Goal: Task Accomplishment & Management: Complete application form

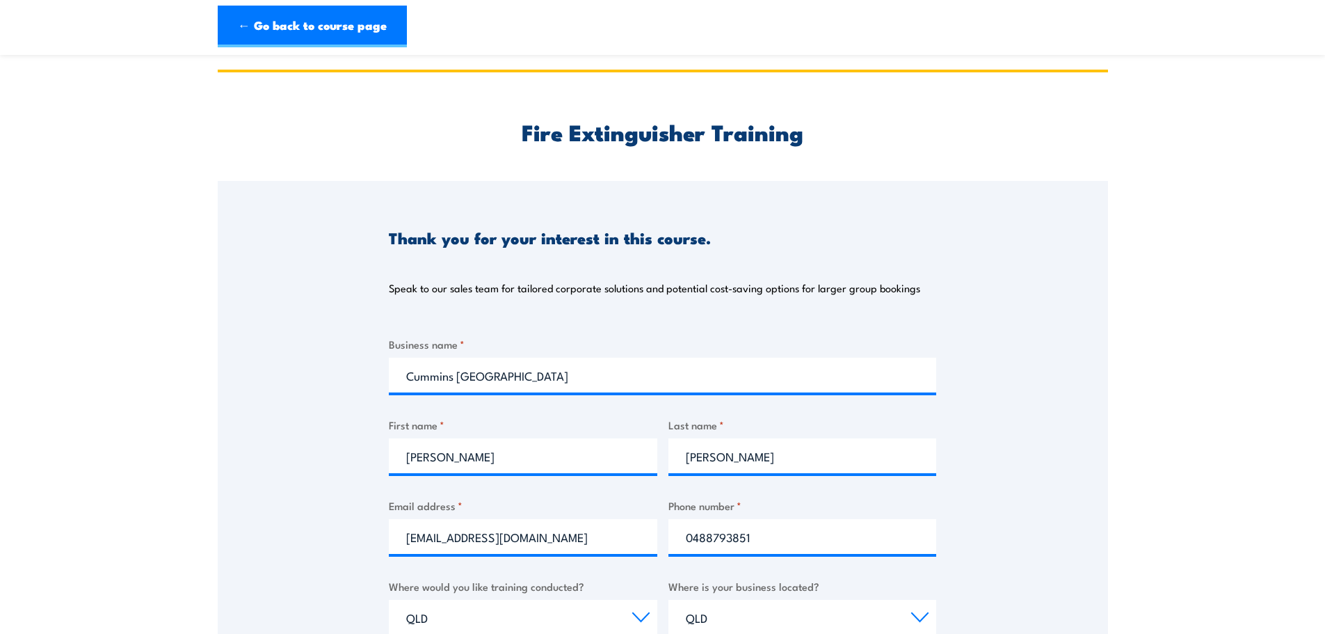
select select "QLD"
select select "20 to 199"
select select "20+"
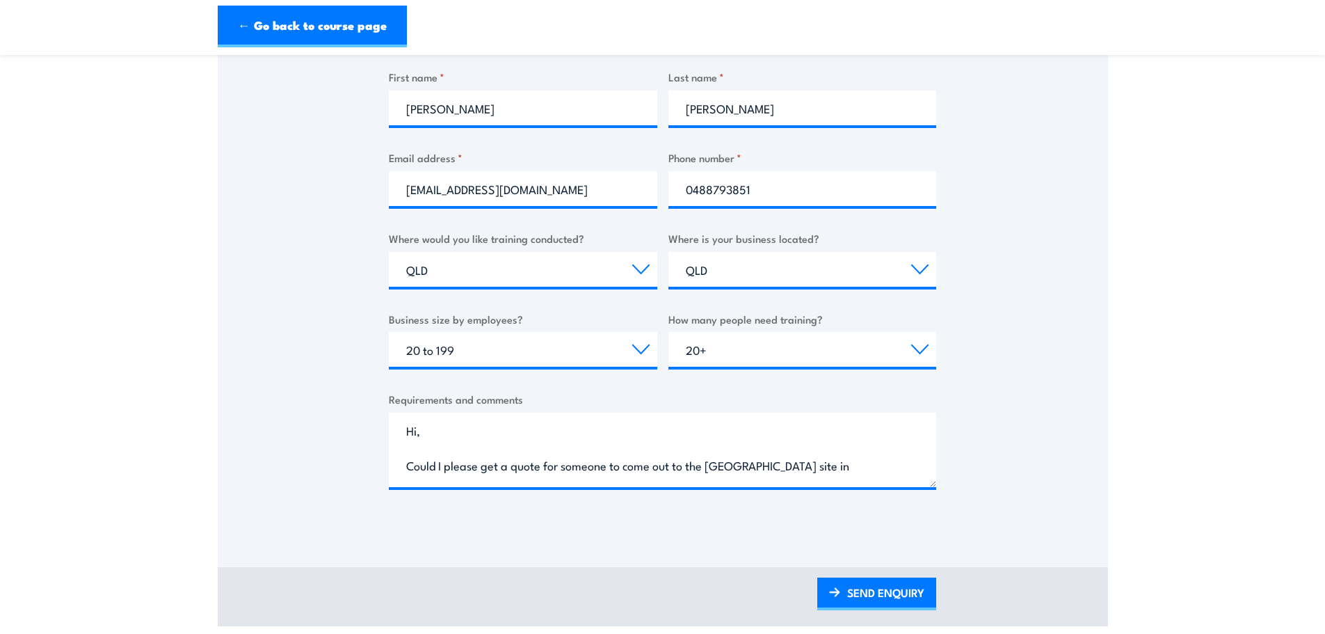
scroll to position [56, 0]
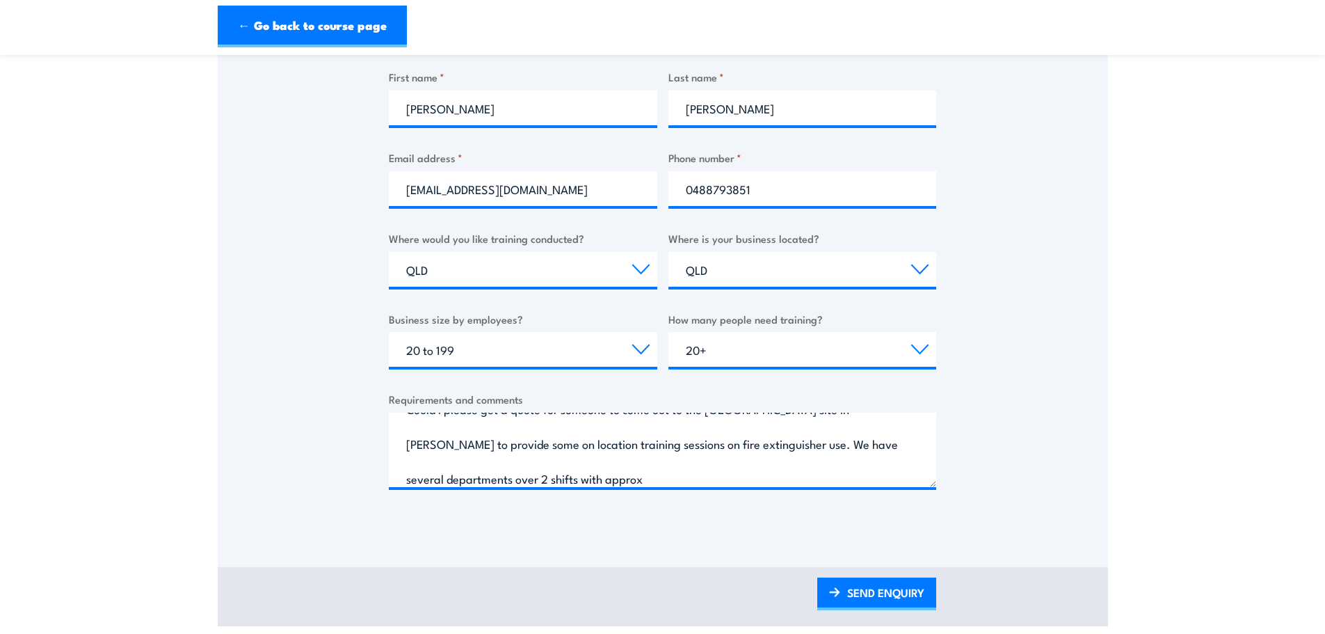
click at [627, 469] on textarea "Hi, Could I please get a quote for someone to come out to the [GEOGRAPHIC_DATA]…" at bounding box center [662, 449] width 547 height 74
click at [636, 353] on select "Choose your business size 1 to 19 20 to 199 200+" at bounding box center [523, 349] width 268 height 35
click at [643, 353] on select "Choose your business size 1 to 19 20 to 199 200+" at bounding box center [523, 349] width 268 height 35
click at [656, 485] on textarea "Hi, Could I please get a quote for someone to come out to the [GEOGRAPHIC_DATA]…" at bounding box center [662, 449] width 547 height 74
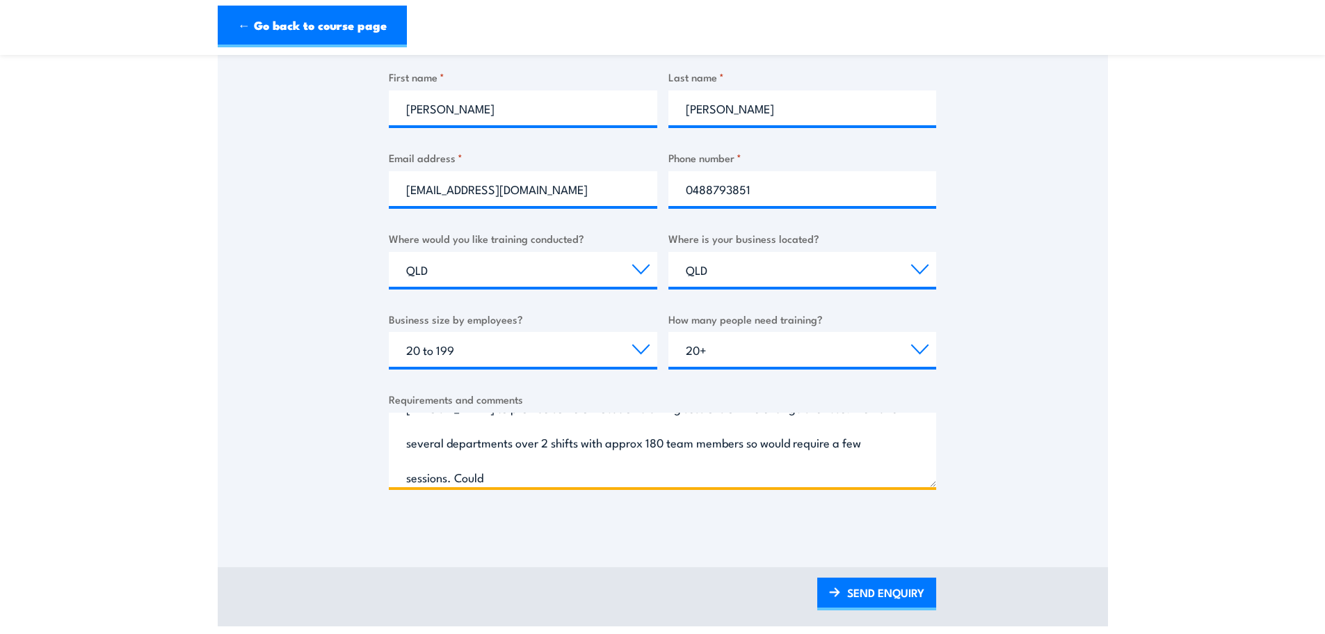
scroll to position [99, 0]
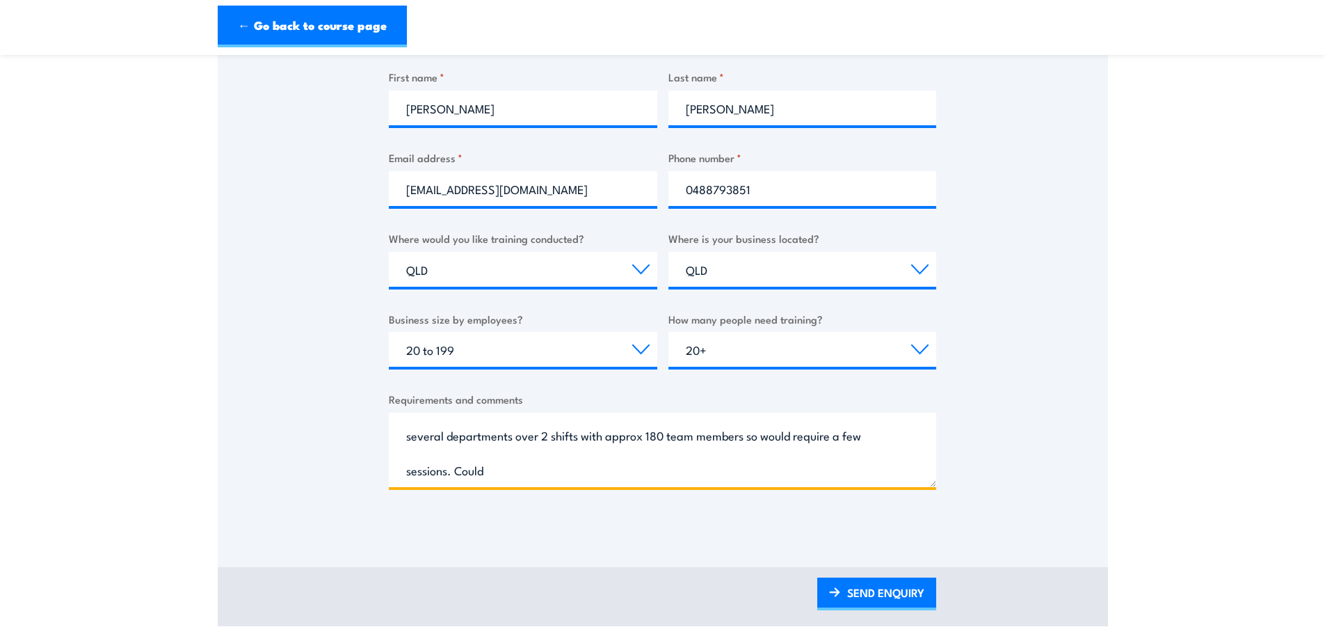
click at [443, 472] on textarea "Hi, Could I please get a quote for someone to come out to the [GEOGRAPHIC_DATA]…" at bounding box center [662, 449] width 547 height 74
drag, startPoint x: 455, startPoint y: 467, endPoint x: 407, endPoint y: 471, distance: 48.1
click at [407, 471] on textarea "Hi, Could I please get a quote for someone to come out to the [GEOGRAPHIC_DATA]…" at bounding box center [662, 449] width 547 height 74
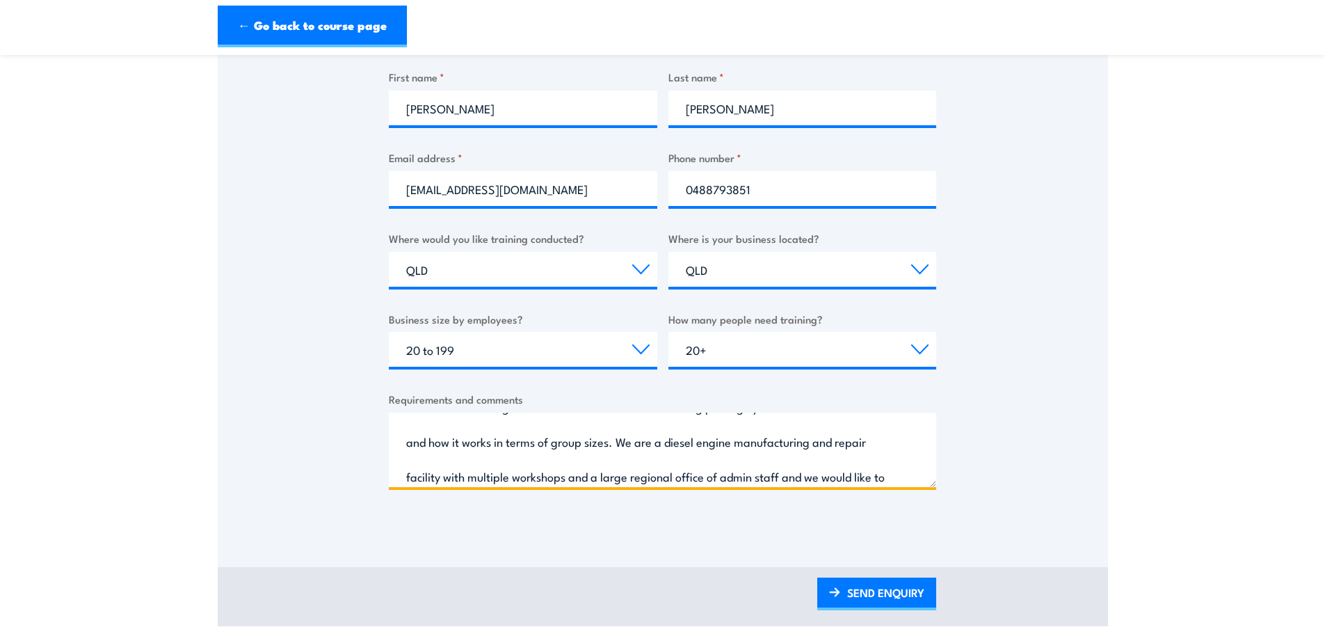
scroll to position [195, 0]
click at [752, 448] on textarea "Hi, Could I please get a quote for someone to come out to the [GEOGRAPHIC_DATA]…" at bounding box center [662, 449] width 547 height 74
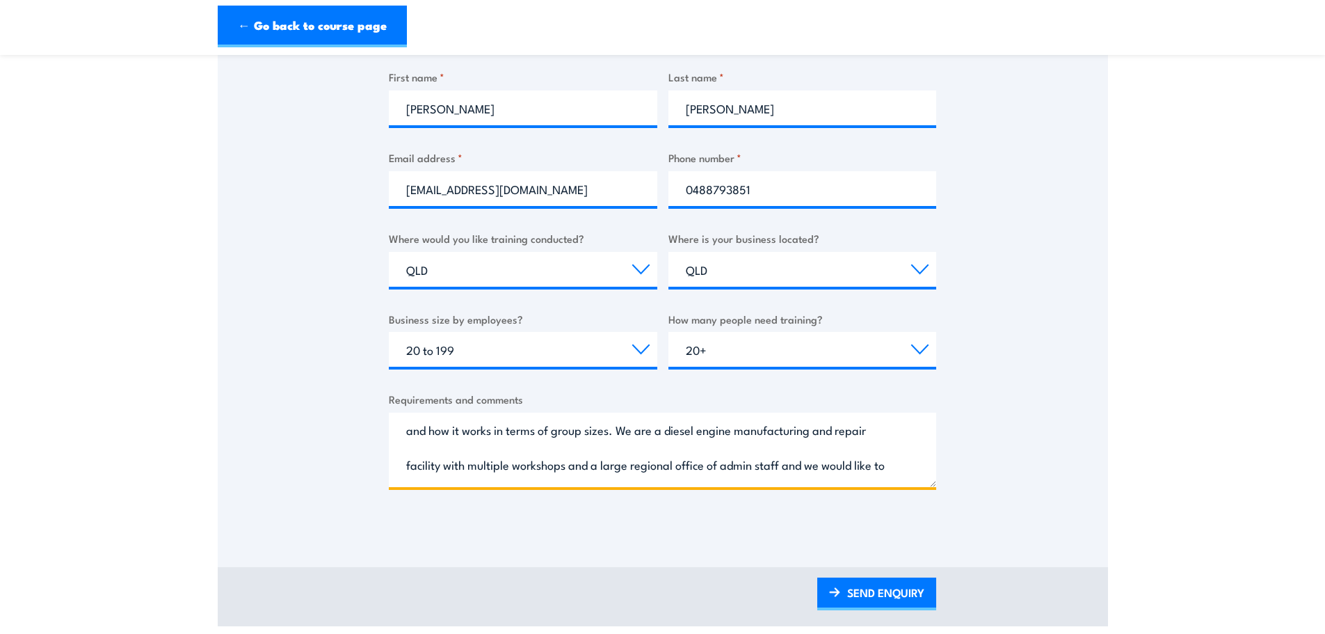
scroll to position [204, 0]
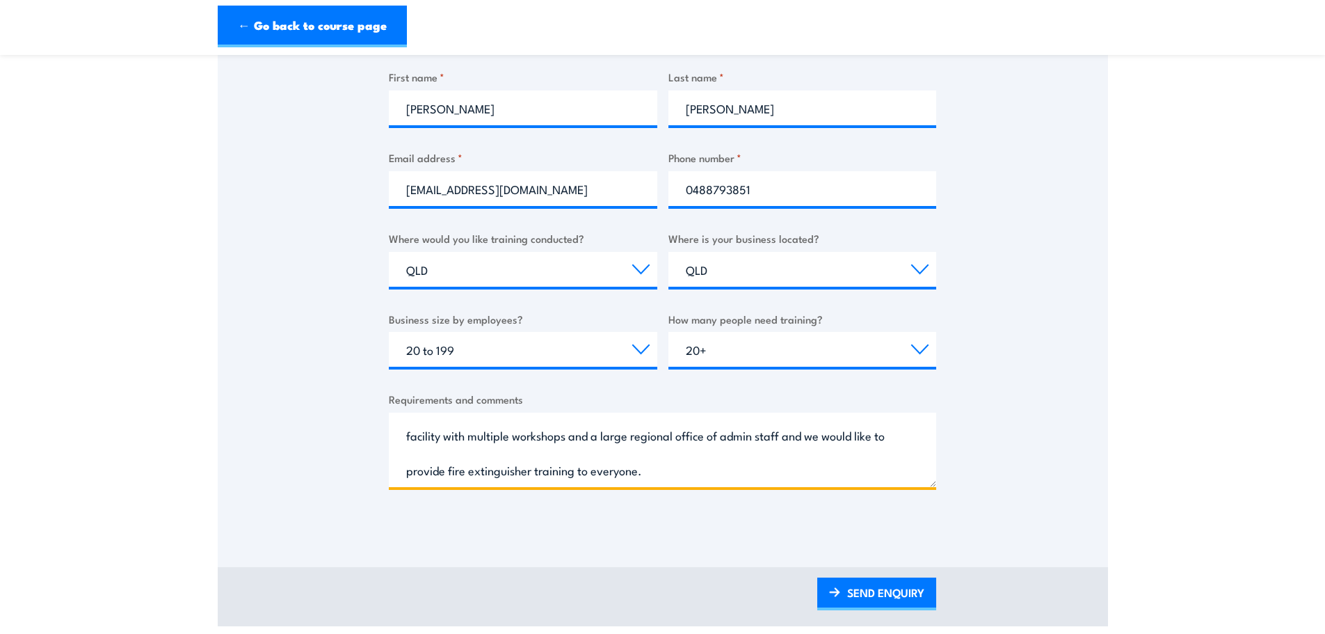
drag, startPoint x: 659, startPoint y: 470, endPoint x: 743, endPoint y: 437, distance: 90.5
click at [743, 437] on textarea "Hi, Could I please get a quote for someone to come out to the [GEOGRAPHIC_DATA]…" at bounding box center [662, 449] width 547 height 74
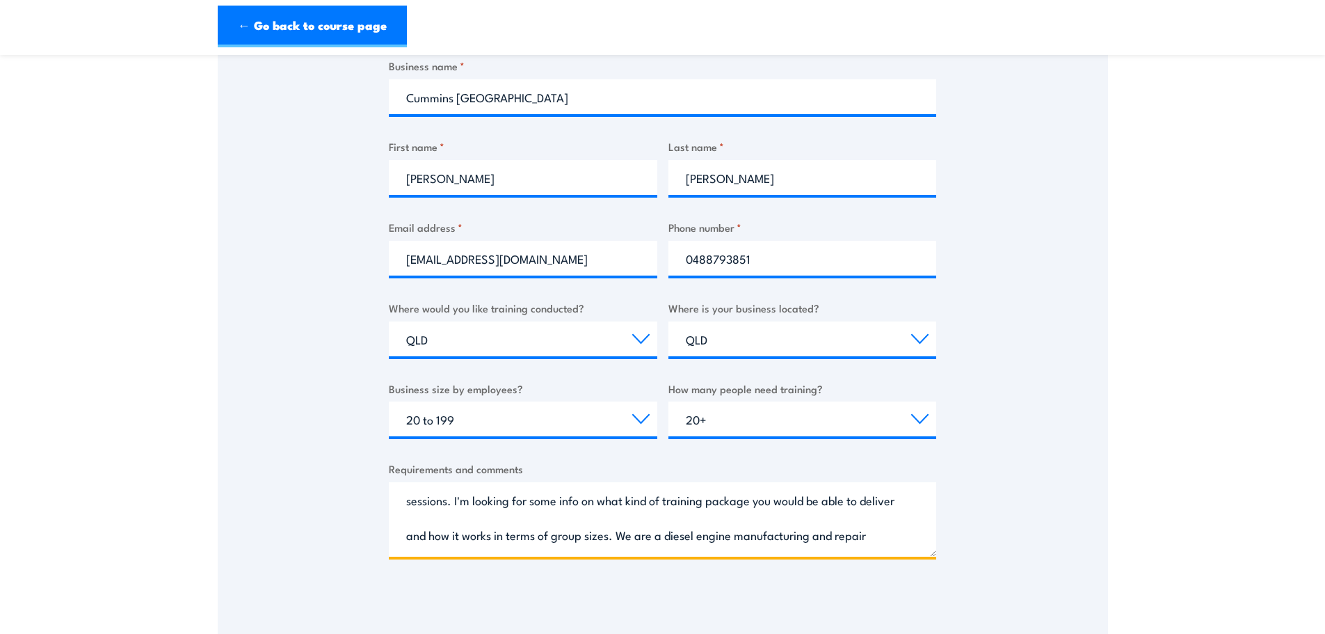
scroll to position [70, 0]
click at [563, 529] on textarea "Hi, Could I please get a quote for someone to come out to the [GEOGRAPHIC_DATA]…" at bounding box center [662, 519] width 547 height 74
type textarea "Hi, Could I please get a quote for someone to come out to the [GEOGRAPHIC_DATA]…"
click at [183, 445] on section "Fire Extinguisher Training Thank you for your interest in this course. Speak to…" at bounding box center [662, 243] width 1325 height 904
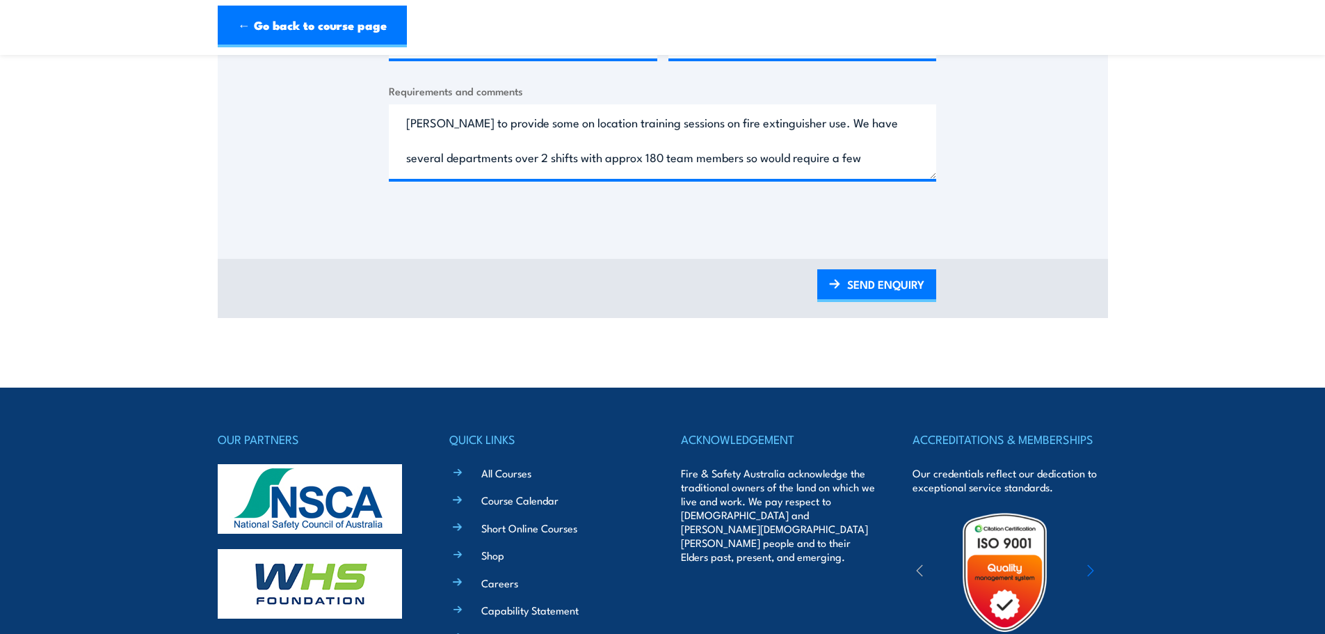
scroll to position [695, 0]
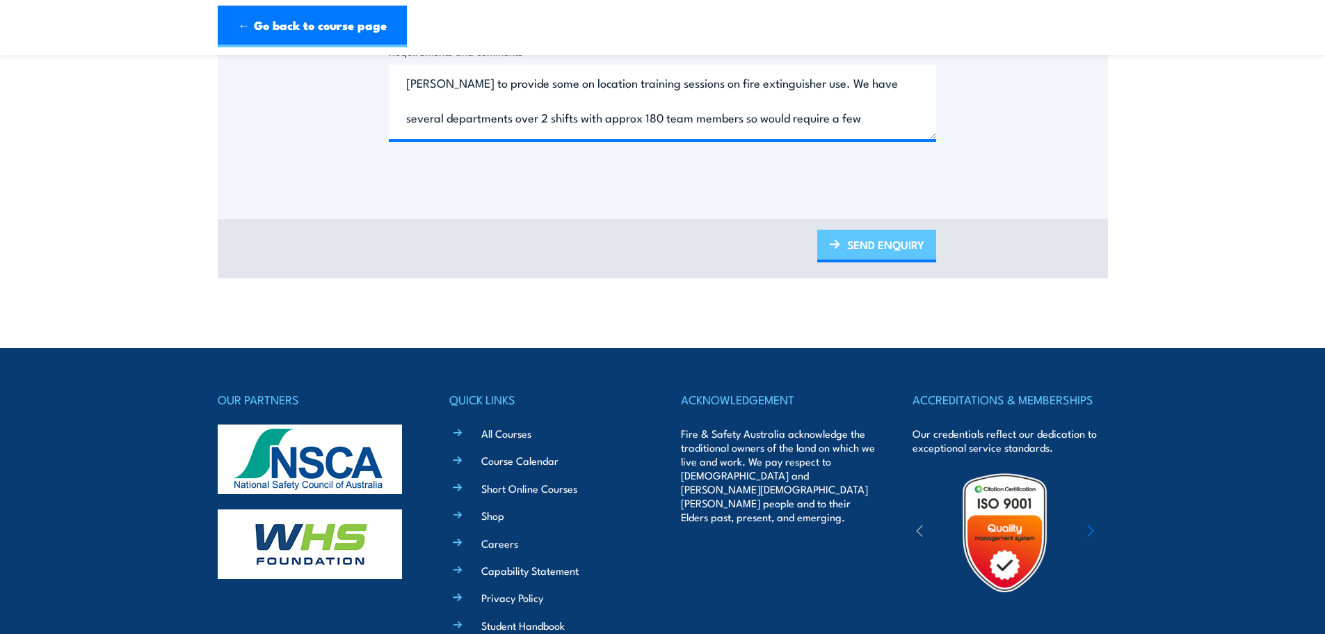
click at [895, 247] on link "SEND ENQUIRY" at bounding box center [876, 245] width 119 height 33
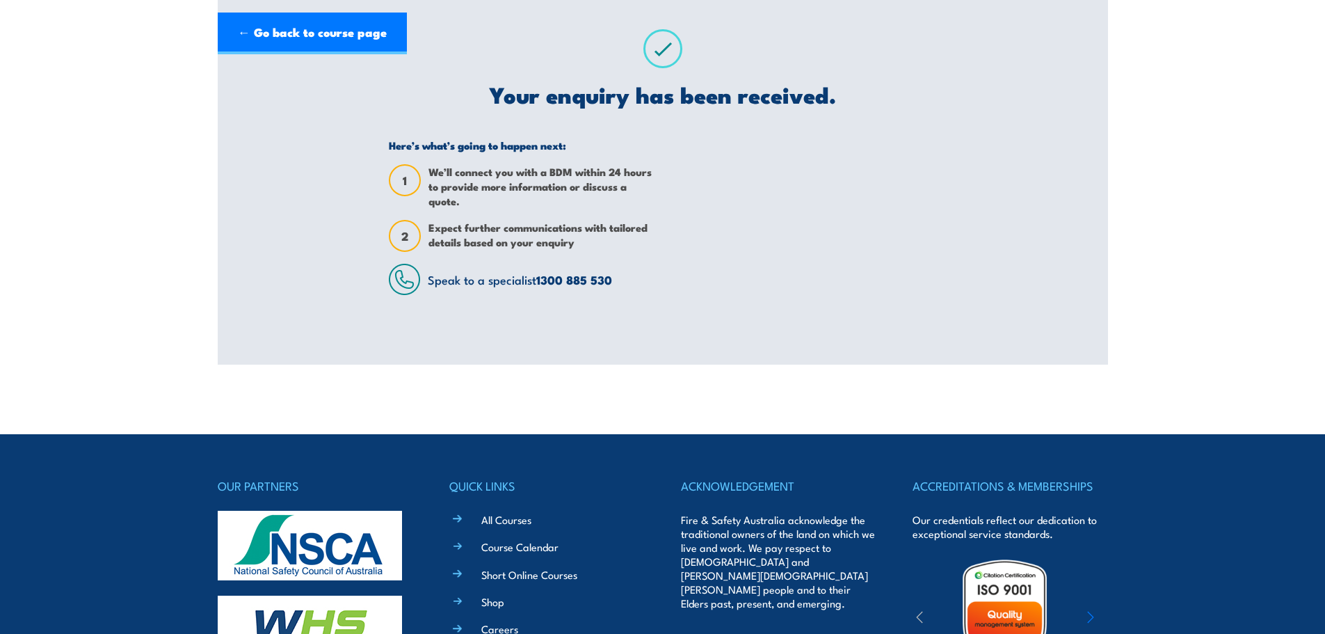
scroll to position [0, 0]
